Goal: Feedback & Contribution: Leave review/rating

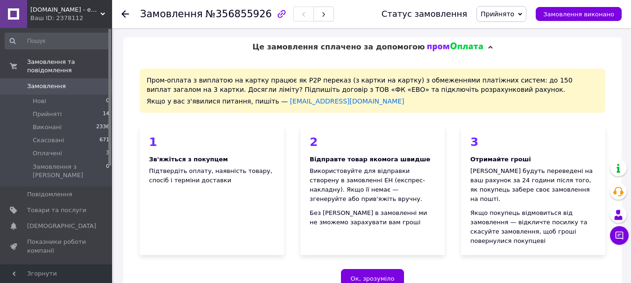
scroll to position [327, 0]
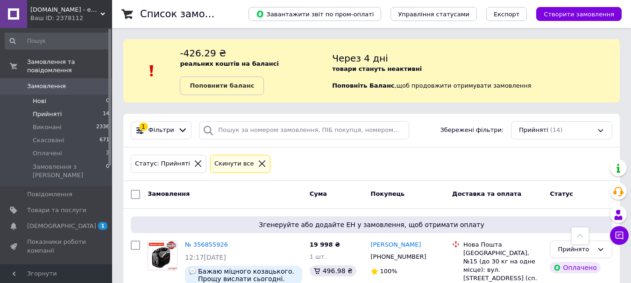
scroll to position [140, 0]
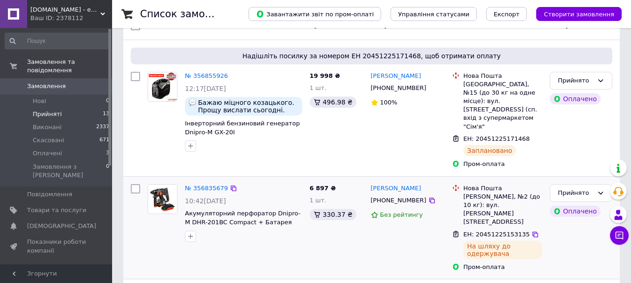
scroll to position [187, 0]
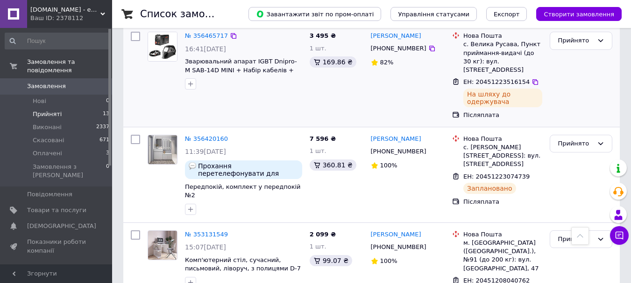
scroll to position [747, 0]
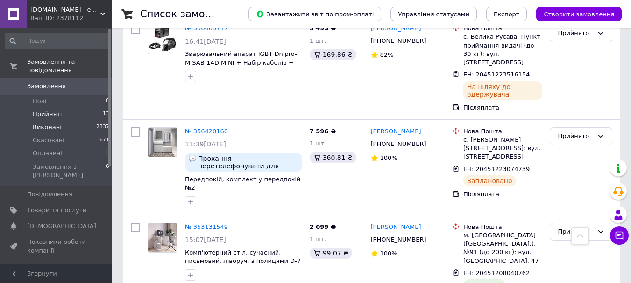
click at [50, 123] on span "Виконані" at bounding box center [47, 127] width 29 height 8
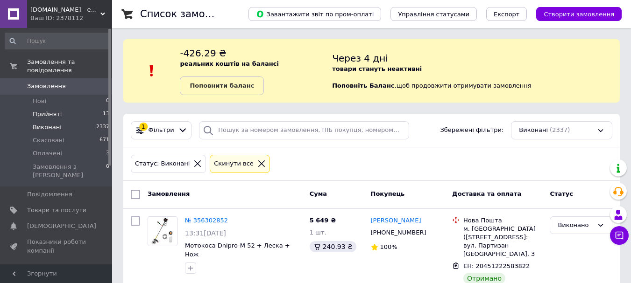
click at [47, 110] on span "Прийняті" at bounding box center [47, 114] width 29 height 8
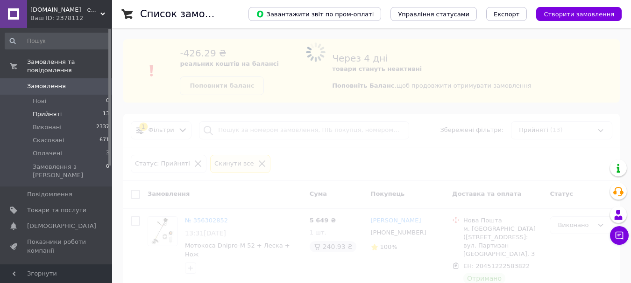
click at [33, 82] on span "Замовлення" at bounding box center [46, 86] width 39 height 8
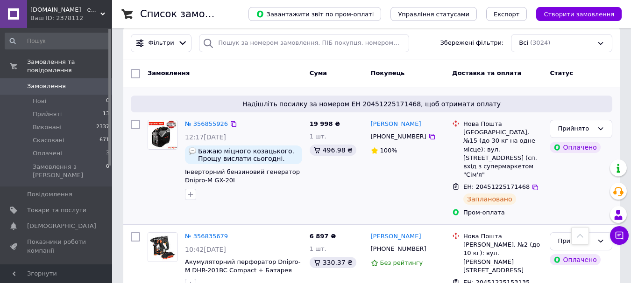
scroll to position [47, 0]
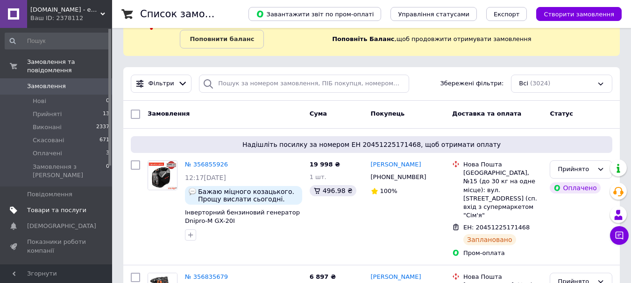
click at [73, 206] on span "Товари та послуги" at bounding box center [56, 210] width 59 height 8
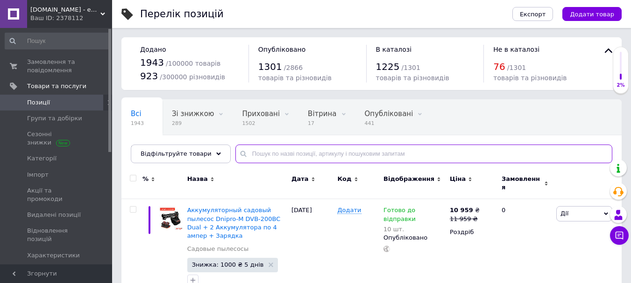
click at [350, 151] on input "text" at bounding box center [423, 154] width 377 height 19
paste input "DTW-202BC Ultra"
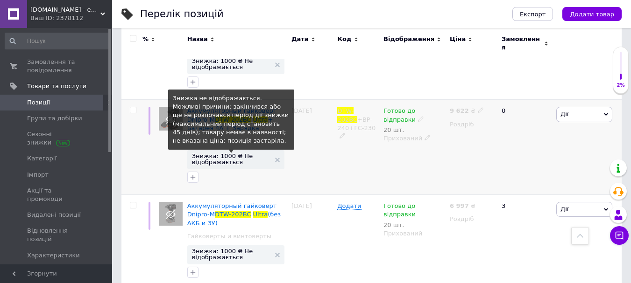
scroll to position [197, 0]
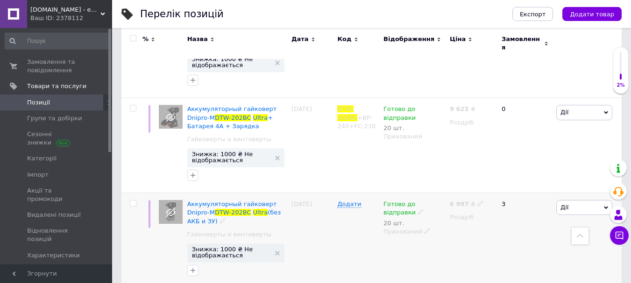
drag, startPoint x: 236, startPoint y: 196, endPoint x: 231, endPoint y: 212, distance: 17.6
drag, startPoint x: 231, startPoint y: 212, endPoint x: 203, endPoint y: 202, distance: 29.8
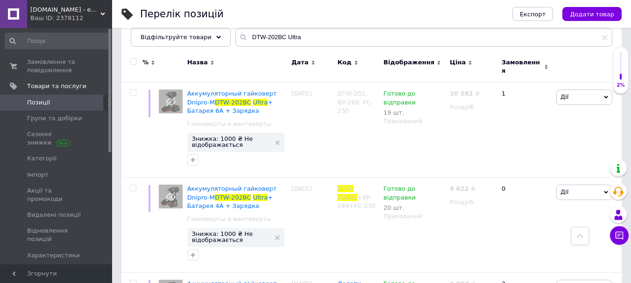
scroll to position [0, 0]
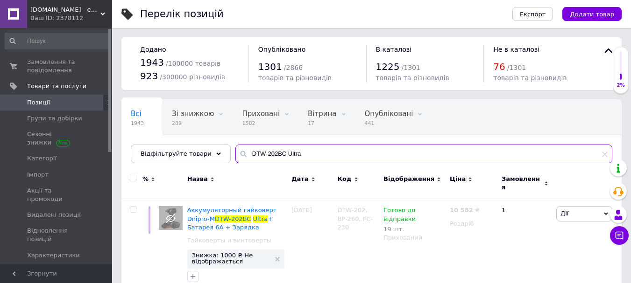
click at [267, 155] on input "DTW-202BC Ultra" at bounding box center [423, 154] width 377 height 19
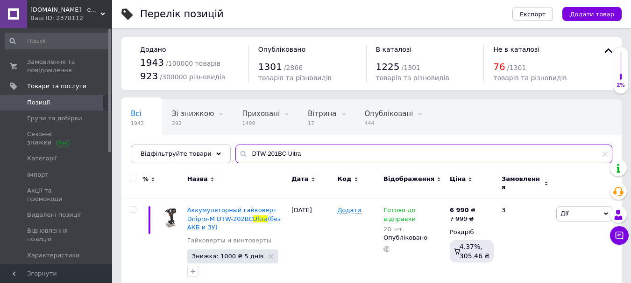
drag, startPoint x: 302, startPoint y: 156, endPoint x: 193, endPoint y: 175, distance: 110.8
click at [193, 175] on div "Всі 1943 Зі знижкою 292 Видалити Редагувати Приховані 1499 Видалити Редагувати …" at bounding box center [371, 285] width 500 height 373
paste input "Compact"
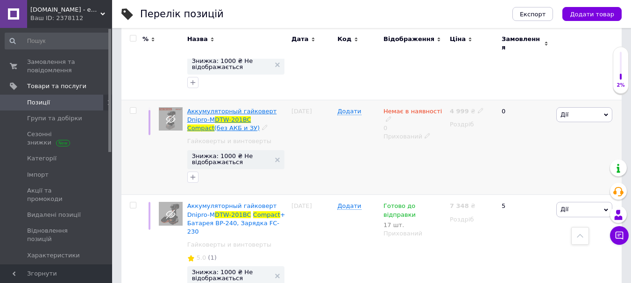
scroll to position [187, 0]
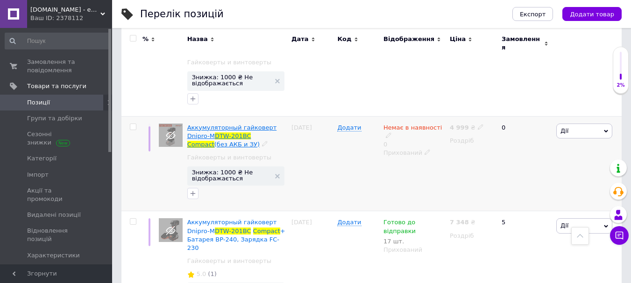
type input "DTW-201BC Compact"
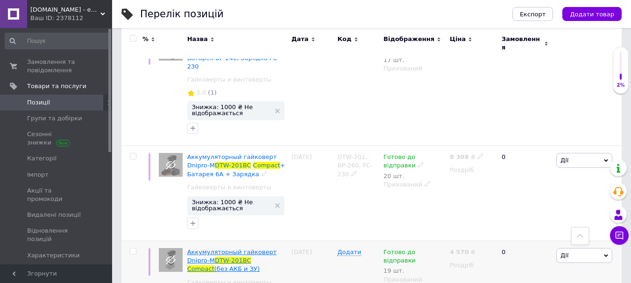
scroll to position [408, 0]
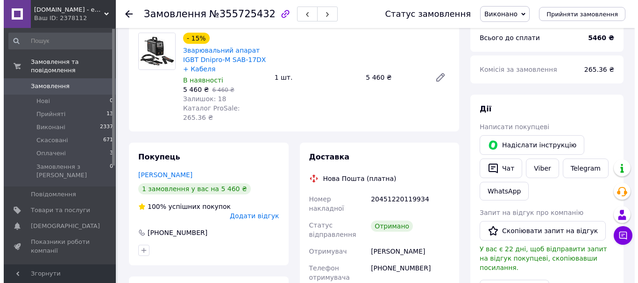
scroll to position [187, 0]
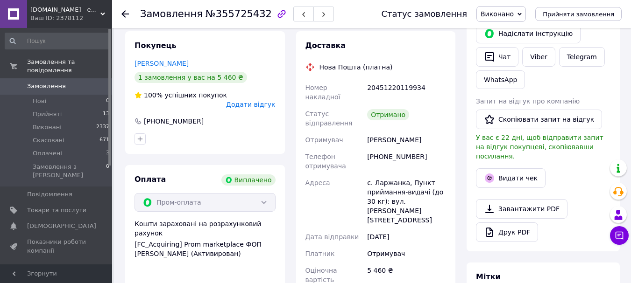
click at [260, 101] on span "Додати відгук" at bounding box center [250, 104] width 49 height 7
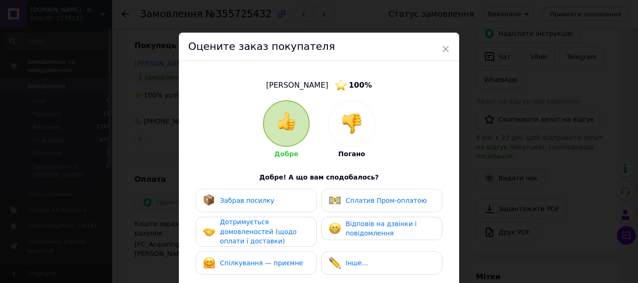
click at [238, 197] on span "Забрав посилку" at bounding box center [247, 200] width 55 height 7
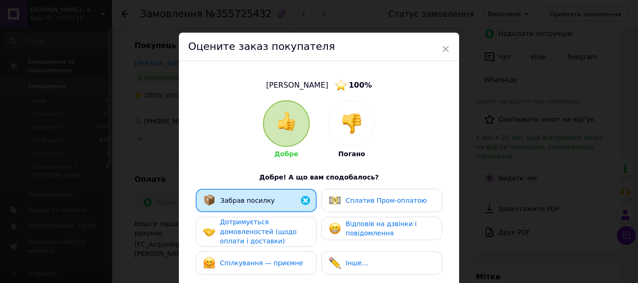
click at [223, 228] on span "Дотримується домовленостей (щодо оплати і доставки)" at bounding box center [258, 231] width 77 height 27
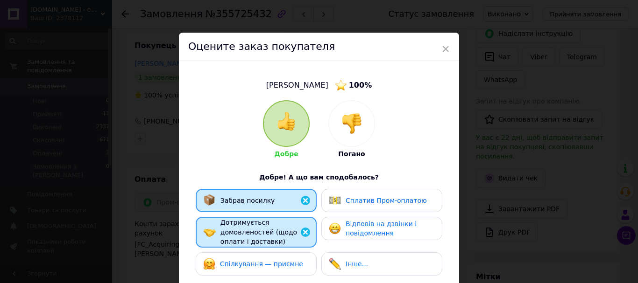
click at [230, 266] on span "Спілкування — приємне" at bounding box center [261, 263] width 83 height 7
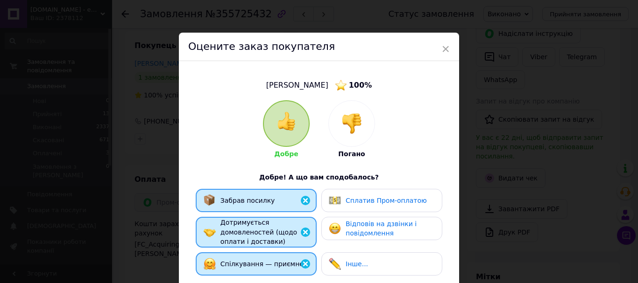
click at [345, 225] on span "Відповів на дзвінки і повідомлення" at bounding box center [380, 228] width 71 height 17
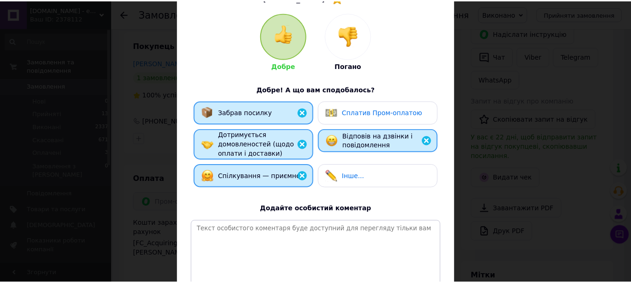
scroll to position [177, 0]
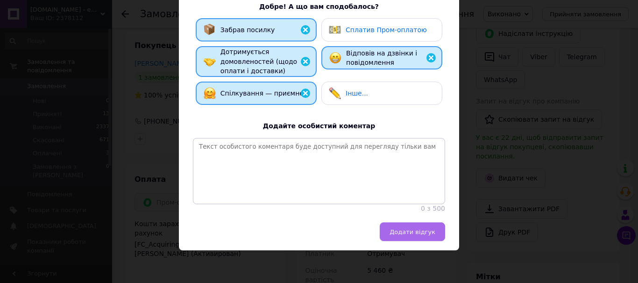
click at [414, 230] on span "Додати відгук" at bounding box center [412, 232] width 46 height 7
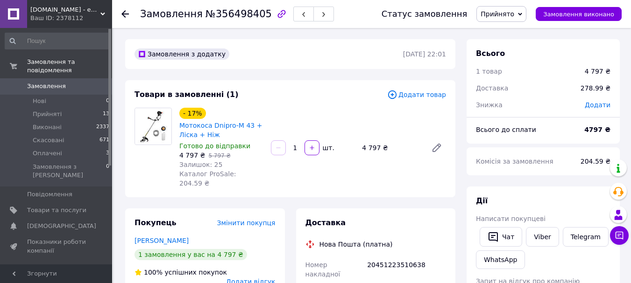
click at [525, 18] on span "Прийнято" at bounding box center [501, 14] width 50 height 16
drag, startPoint x: 499, startPoint y: 33, endPoint x: 427, endPoint y: 129, distance: 120.6
click at [497, 40] on ul "[PERSON_NAME] Оплачено" at bounding box center [501, 47] width 50 height 48
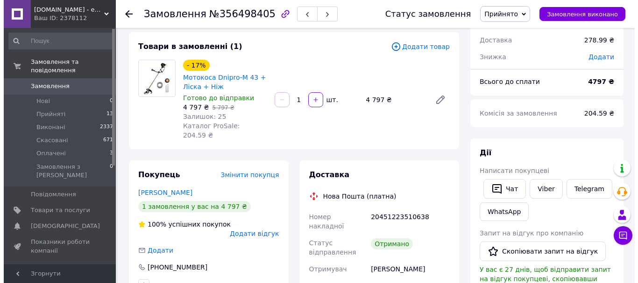
scroll to position [93, 0]
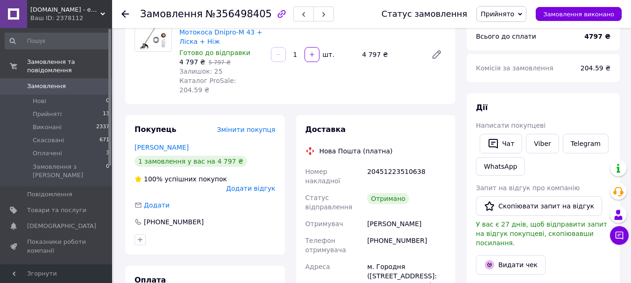
click at [247, 175] on div "Покупець Змінити покупця Грабовец Анатолий 1 замовлення у вас на 4 797 ₴ 100% у…" at bounding box center [205, 185] width 160 height 140
click at [242, 185] on span "Додати відгук" at bounding box center [250, 188] width 49 height 7
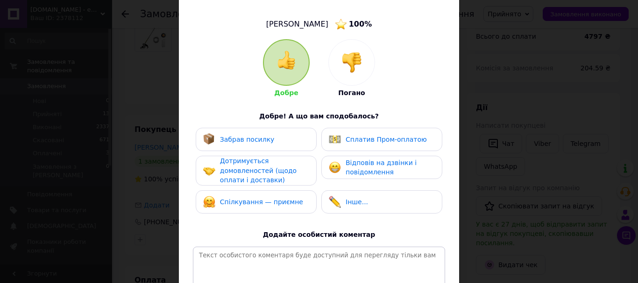
scroll to position [140, 0]
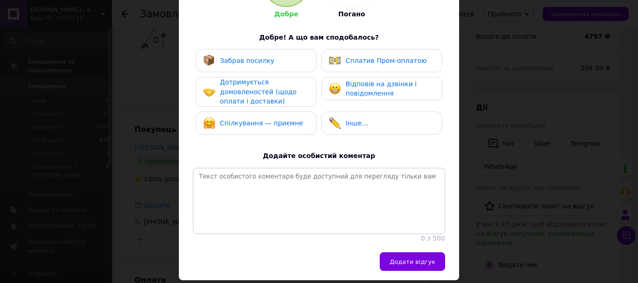
drag, startPoint x: 236, startPoint y: 65, endPoint x: 228, endPoint y: 82, distance: 19.0
click at [236, 65] on div "Забрав посилку" at bounding box center [238, 61] width 71 height 12
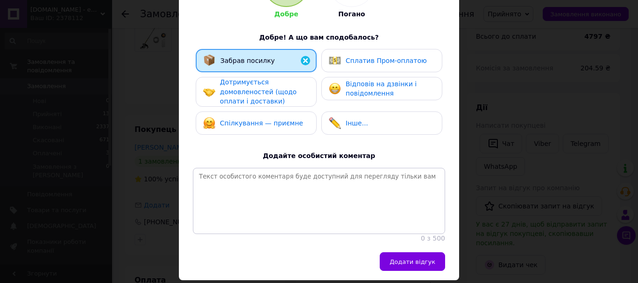
click at [227, 94] on span "Дотримується домовленостей (щодо оплати і доставки)" at bounding box center [258, 91] width 77 height 27
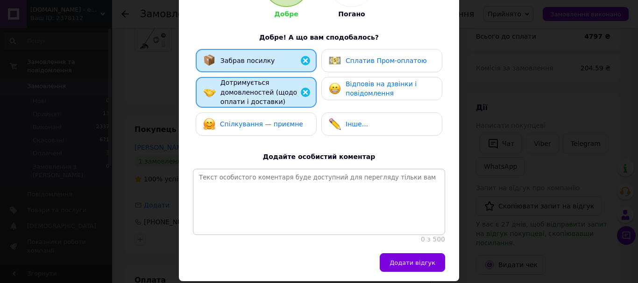
drag, startPoint x: 233, startPoint y: 116, endPoint x: 326, endPoint y: 98, distance: 95.1
click at [233, 116] on div "Спілкування — приємне" at bounding box center [256, 123] width 121 height 23
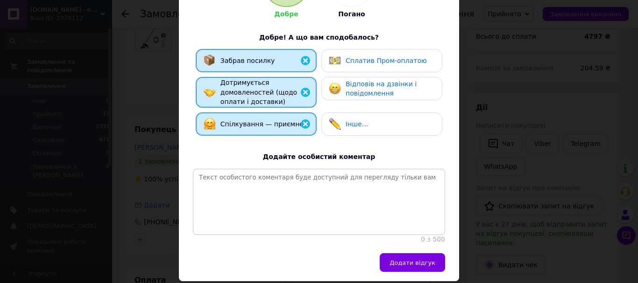
drag, startPoint x: 341, startPoint y: 93, endPoint x: 347, endPoint y: 110, distance: 18.5
click at [341, 95] on div "Відповів на дзвінки і повідомлення" at bounding box center [381, 88] width 105 height 19
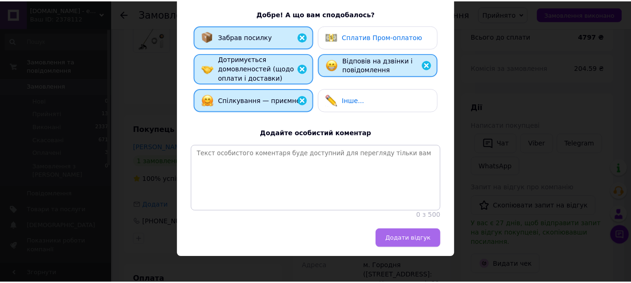
scroll to position [177, 0]
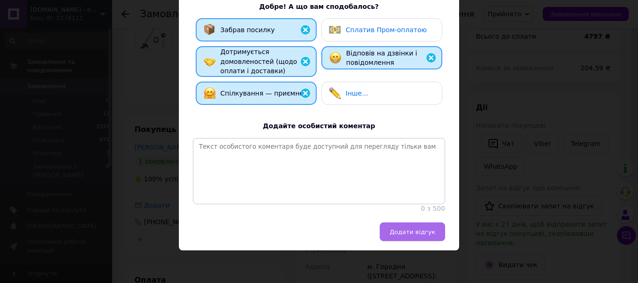
click at [418, 231] on span "Додати відгук" at bounding box center [412, 232] width 46 height 7
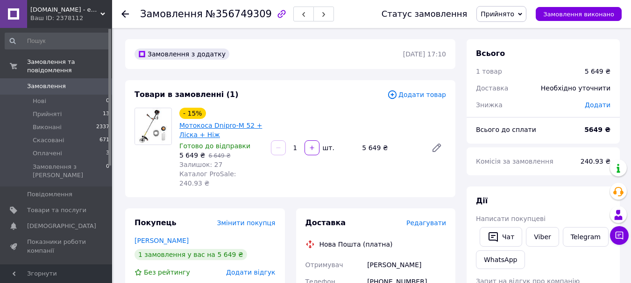
click at [208, 127] on link "Мотокоса Dnipro-M 52 + Ліска + Ніж" at bounding box center [220, 130] width 83 height 17
